Goal: Task Accomplishment & Management: Manage account settings

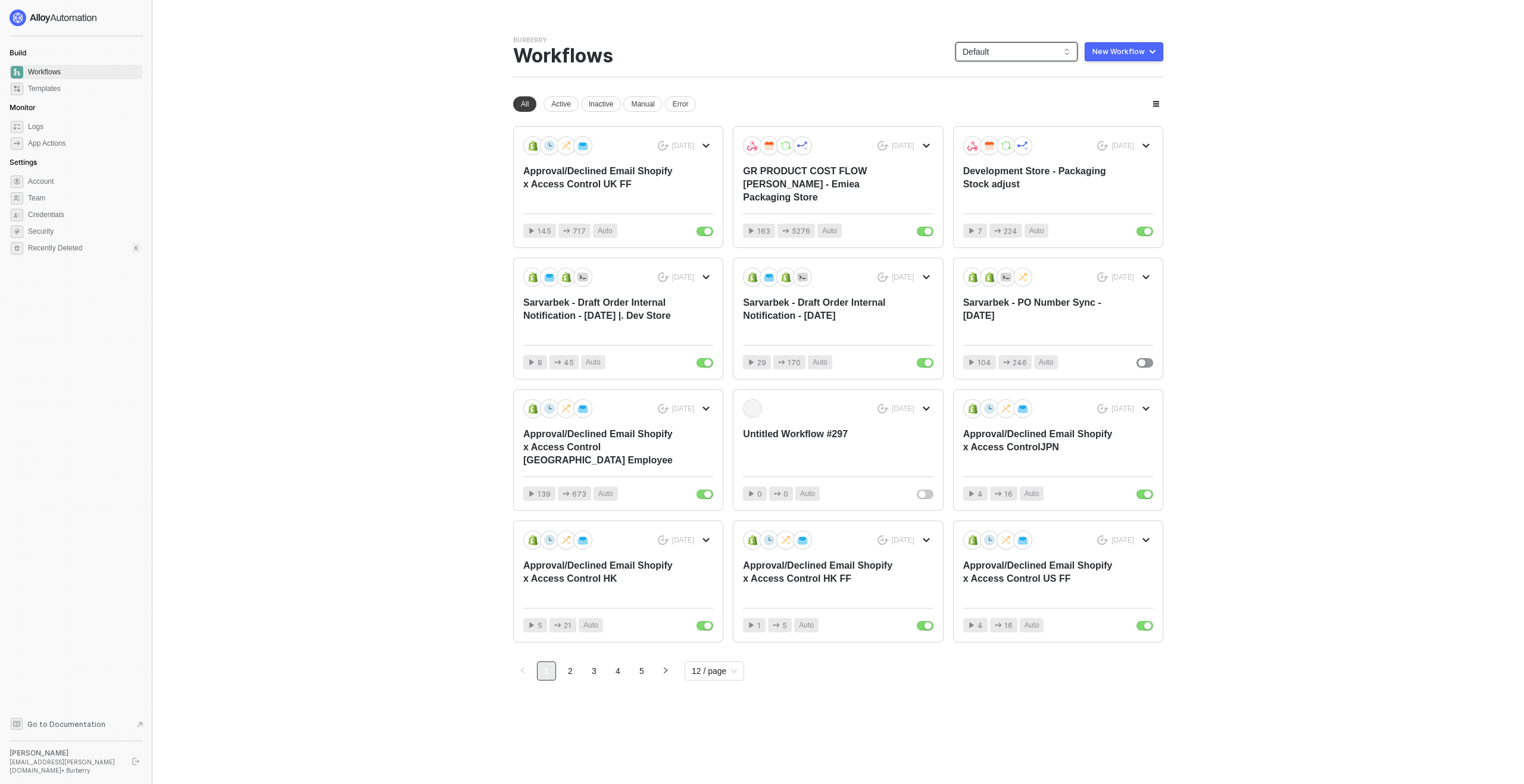
click at [987, 57] on span "Default" at bounding box center [1016, 51] width 108 height 18
click at [1004, 163] on div "[UK] F&F" at bounding box center [1029, 166] width 88 height 14
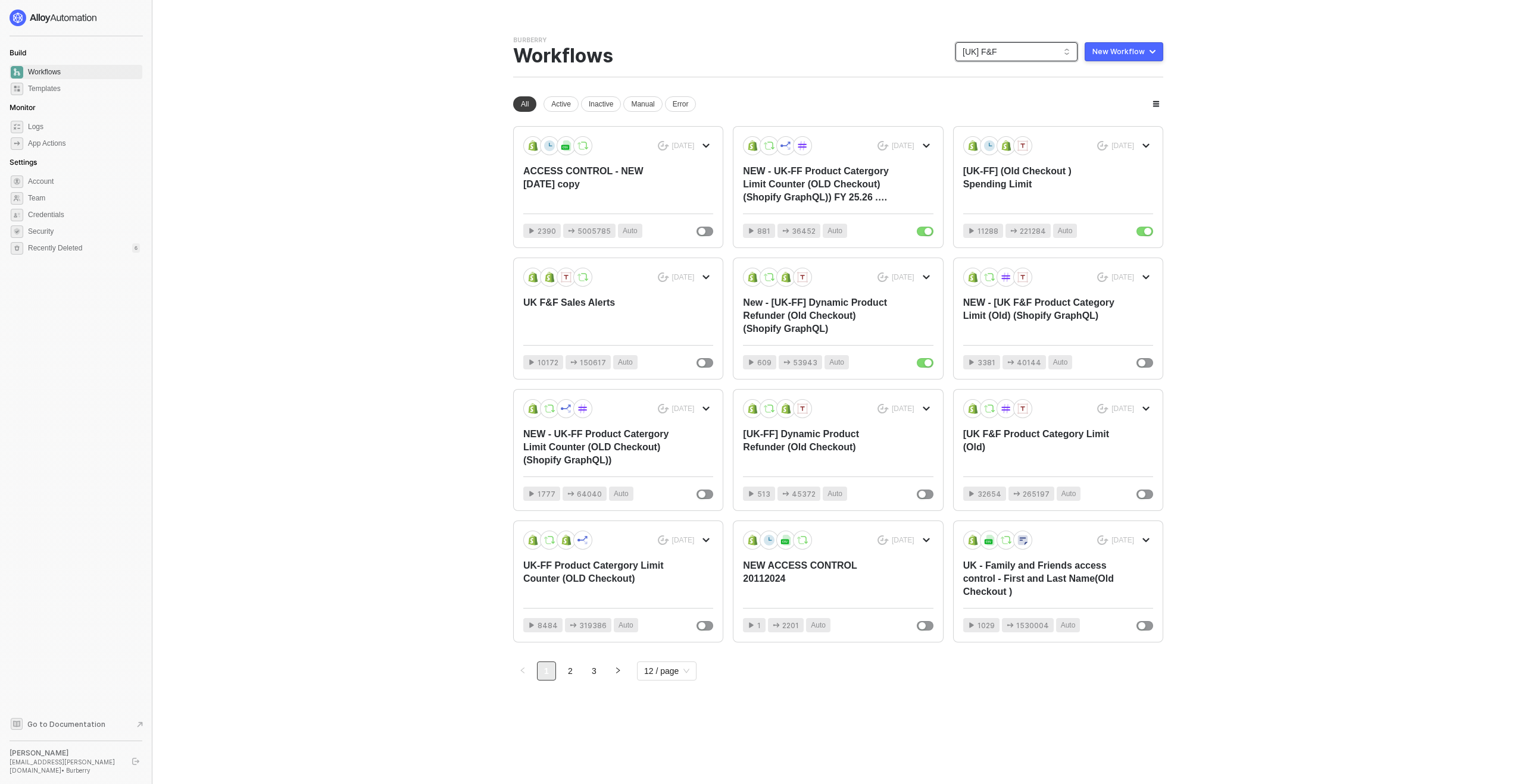
click at [560, 112] on div "New workspace All Active Inactive Manual Error [DATE] ACCESS CONTROL - NEW [DAT…" at bounding box center [839, 389] width 650 height 585
click at [560, 109] on div "Active" at bounding box center [561, 105] width 36 height 16
